Goal: Register for event/course

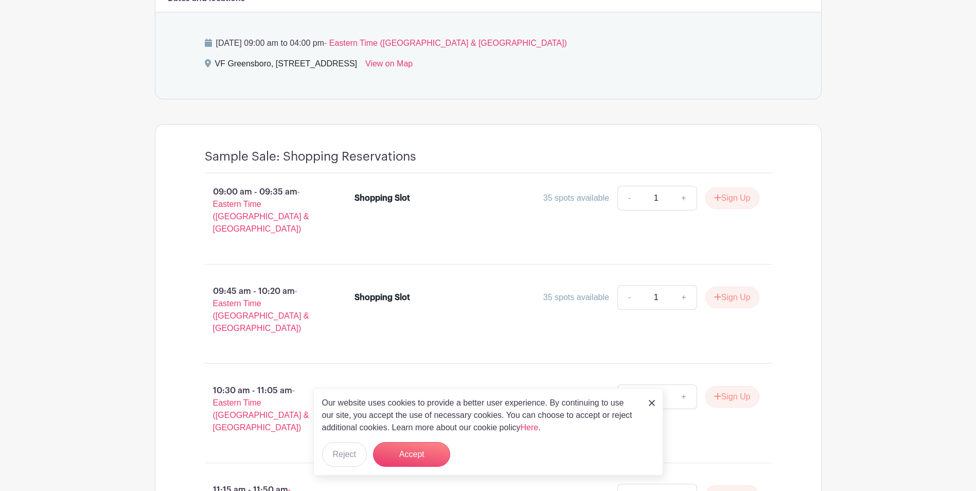
scroll to position [720, 0]
click at [685, 196] on link "+" at bounding box center [684, 197] width 26 height 25
click at [682, 196] on link "+" at bounding box center [684, 197] width 26 height 25
type input "3"
click at [733, 194] on button "Sign Up" at bounding box center [732, 198] width 54 height 22
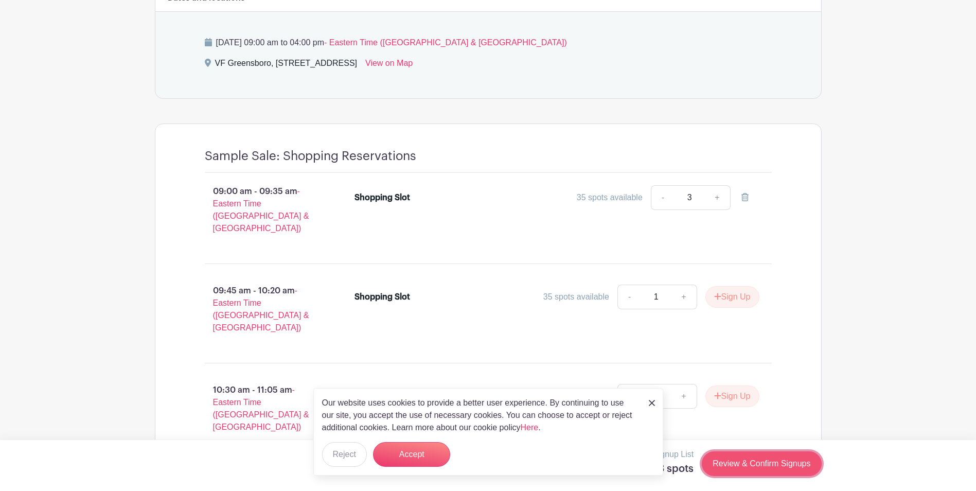
click at [737, 463] on link "Review & Confirm Signups" at bounding box center [761, 463] width 119 height 25
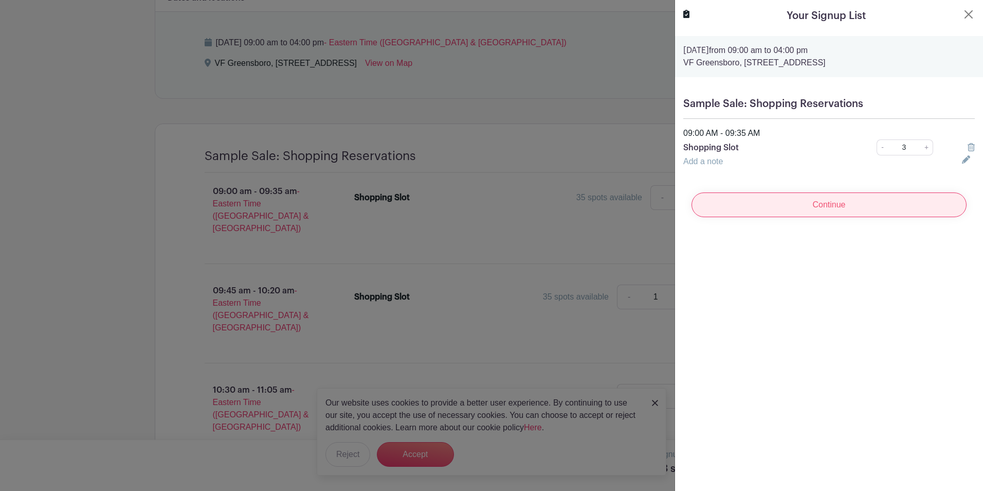
click at [822, 205] on input "Continue" at bounding box center [829, 204] width 275 height 25
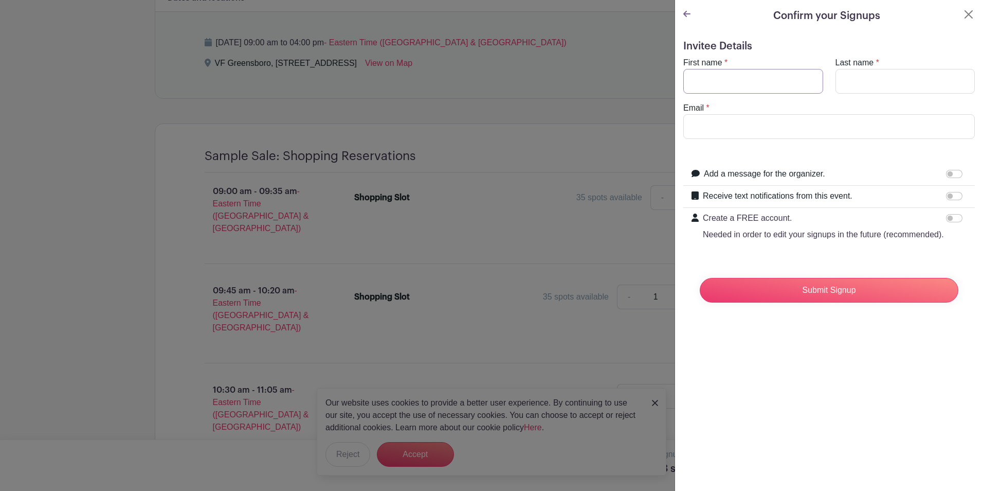
click at [727, 80] on input "First name" at bounding box center [754, 81] width 140 height 25
type input "[PERSON_NAME]"
type input "Riva"
type input "[PERSON_NAME][EMAIL_ADDRESS][DOMAIN_NAME]"
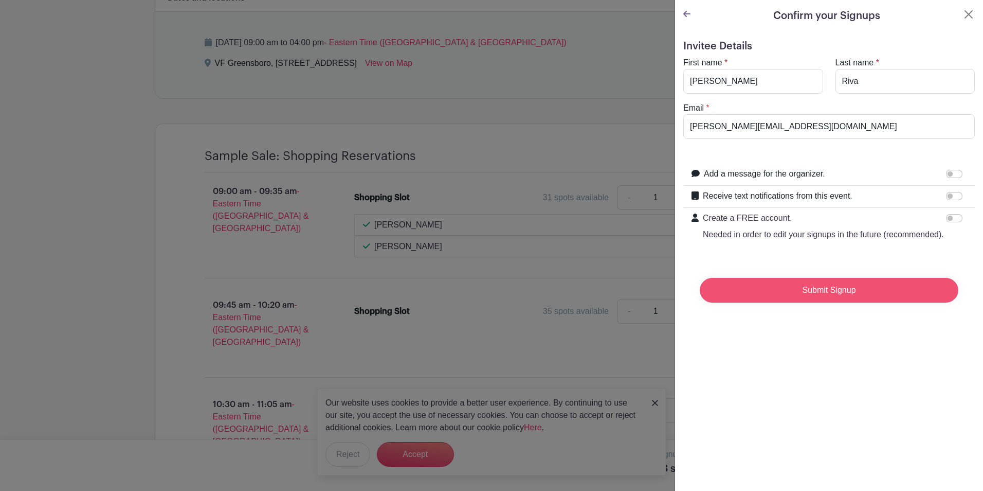
click at [833, 299] on input "Submit Signup" at bounding box center [829, 290] width 259 height 25
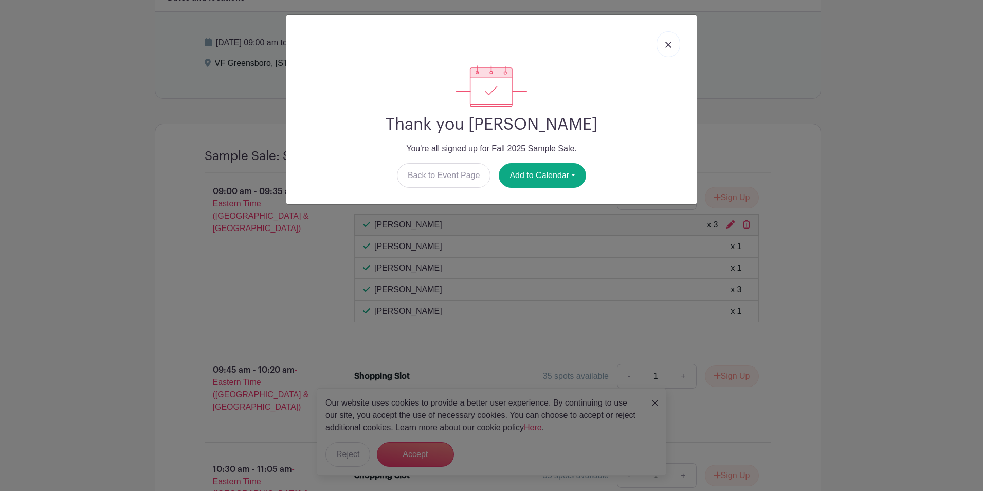
click at [672, 48] on link at bounding box center [669, 44] width 24 height 26
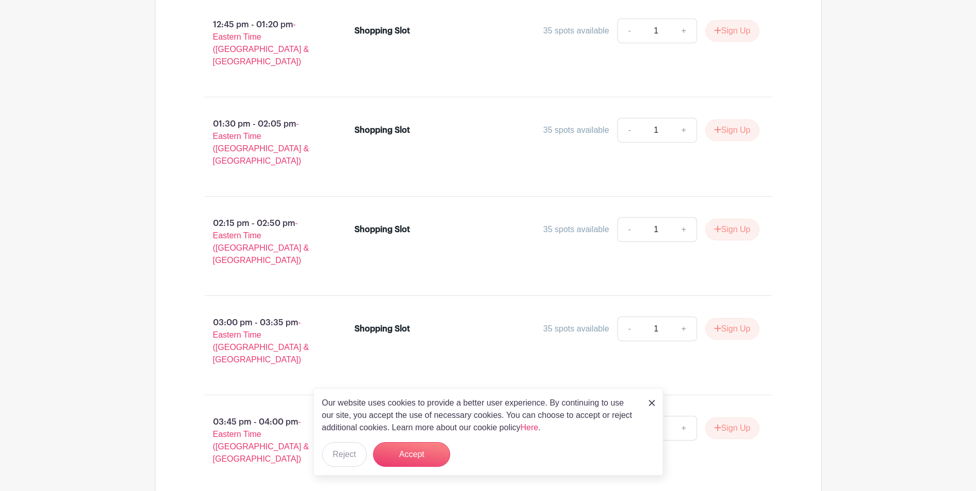
scroll to position [1926, 0]
